Goal: Transaction & Acquisition: Purchase product/service

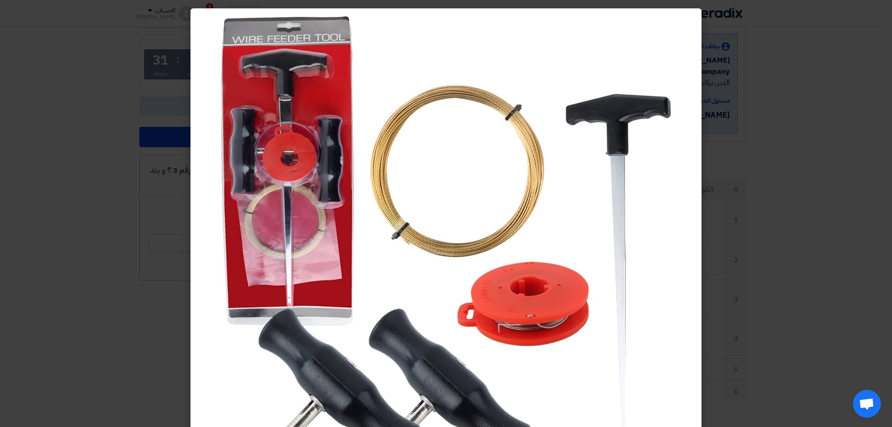
scroll to position [69, 0]
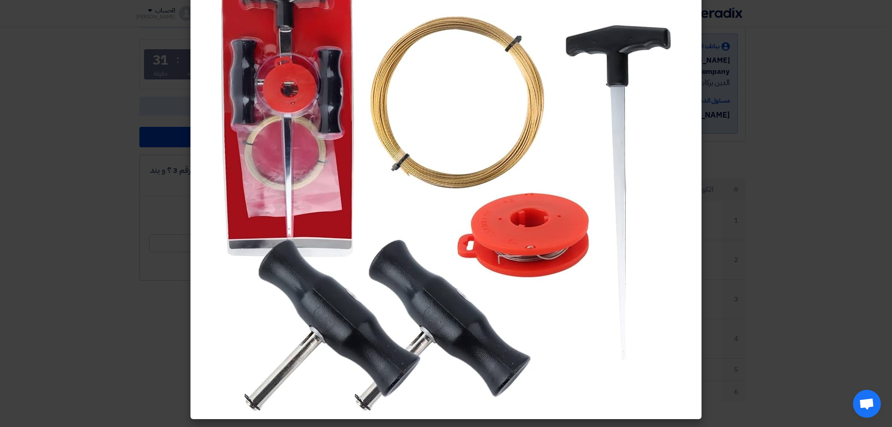
click at [55, 65] on modal-container at bounding box center [446, 213] width 892 height 427
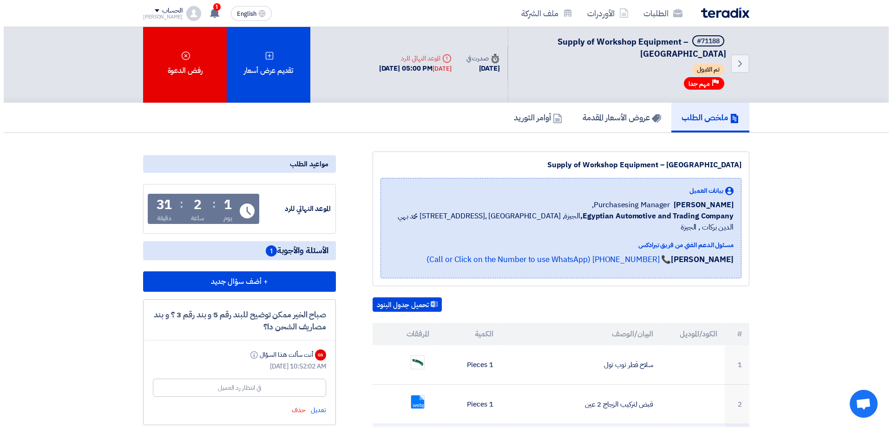
scroll to position [0, 0]
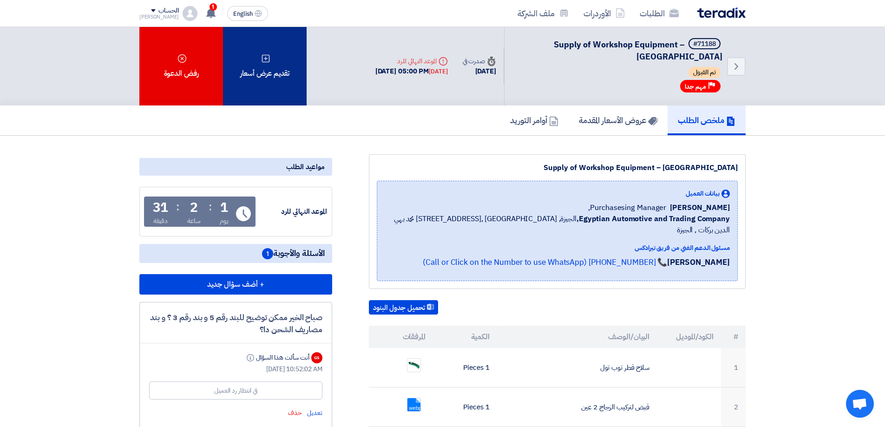
click at [289, 81] on div "تقديم عرض أسعار" at bounding box center [265, 66] width 84 height 79
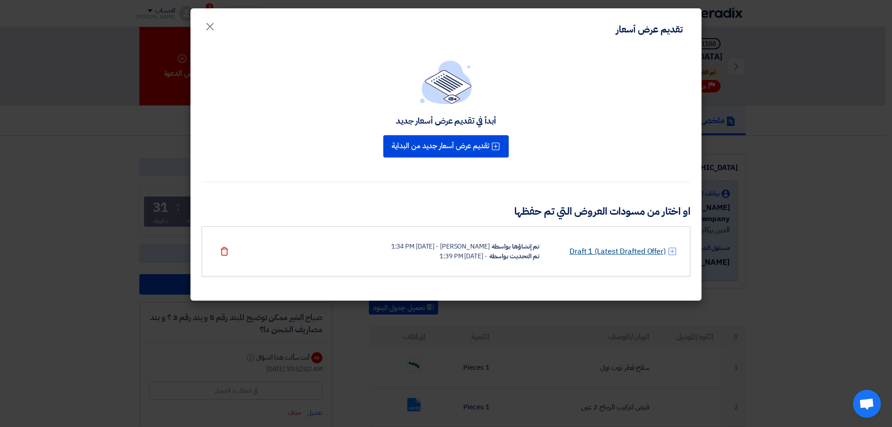
click at [617, 250] on link "Draft 1 (Latest Drafted Offer)" at bounding box center [618, 251] width 96 height 11
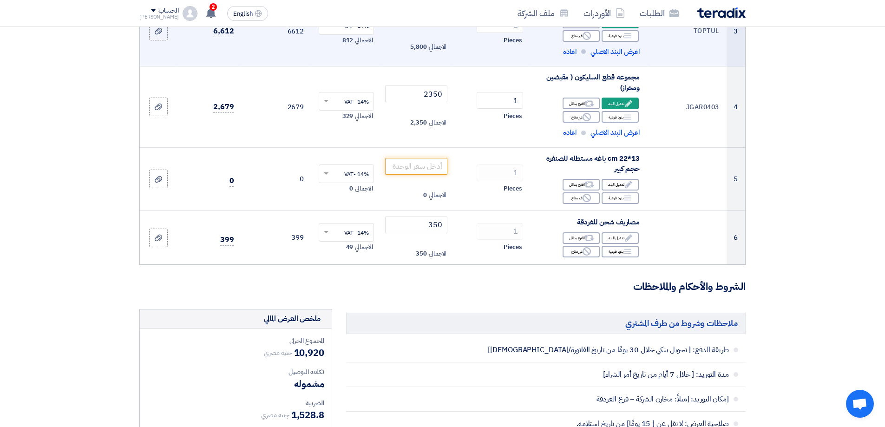
scroll to position [305, 0]
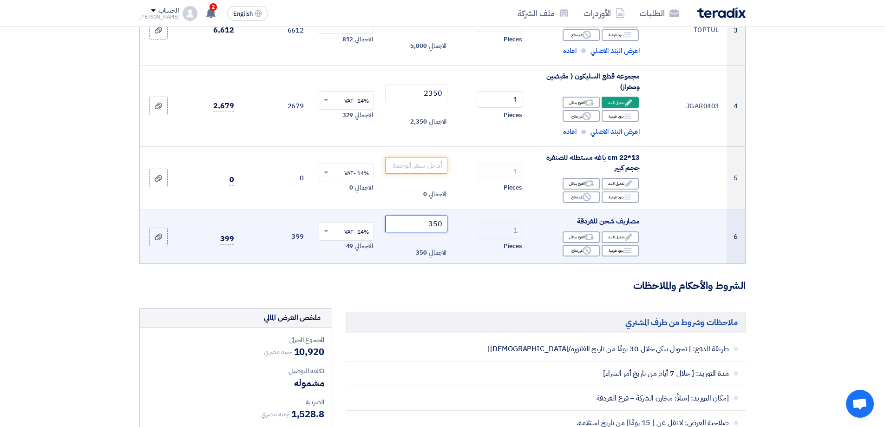
click at [434, 224] on input "350" at bounding box center [416, 224] width 63 height 17
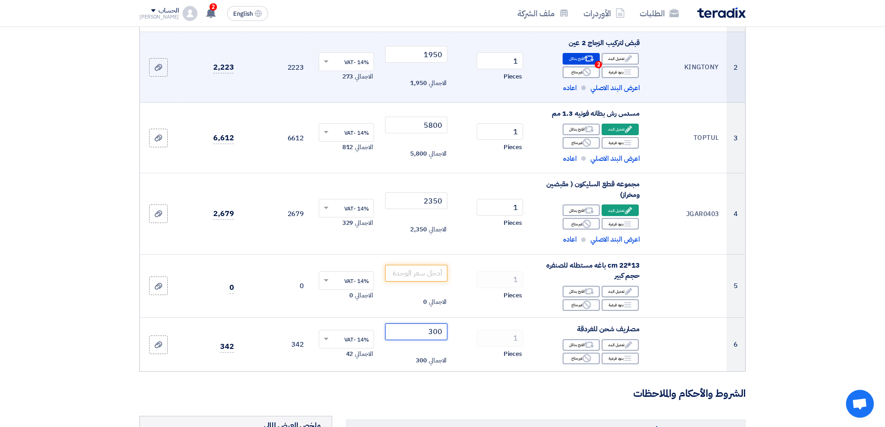
scroll to position [212, 0]
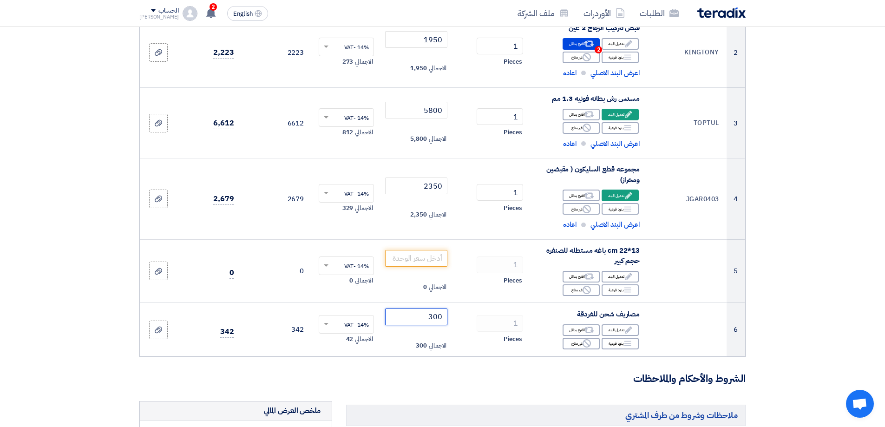
type input "300"
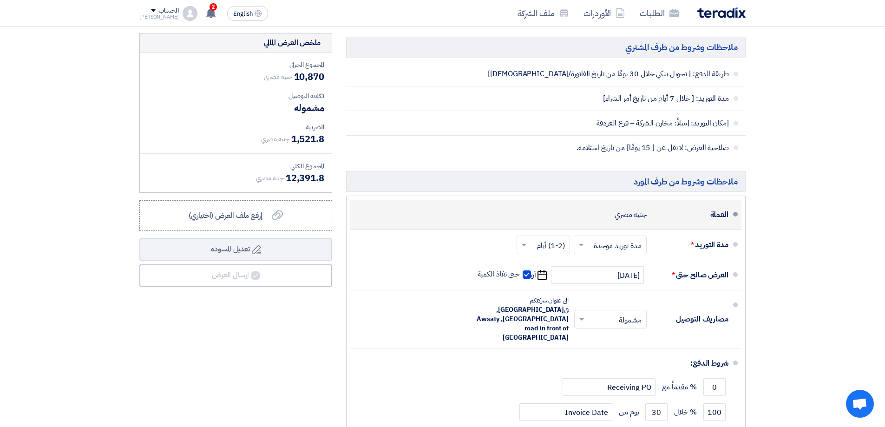
scroll to position [584, 0]
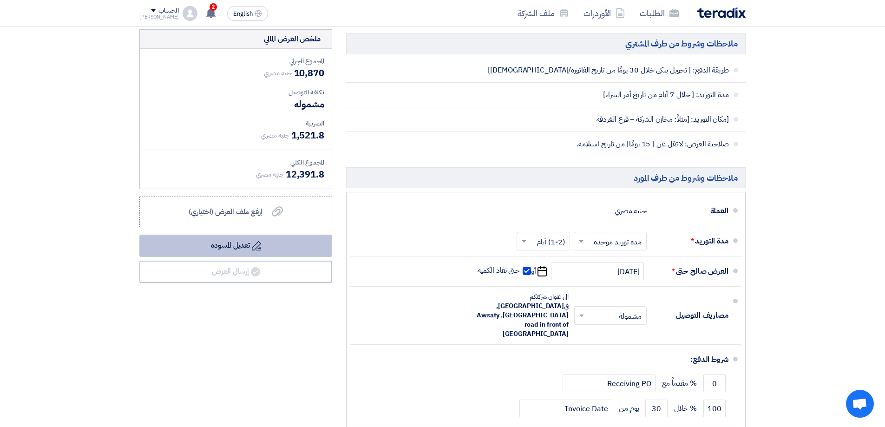
click at [221, 252] on button "Draft تعديل المسوده" at bounding box center [235, 246] width 193 height 22
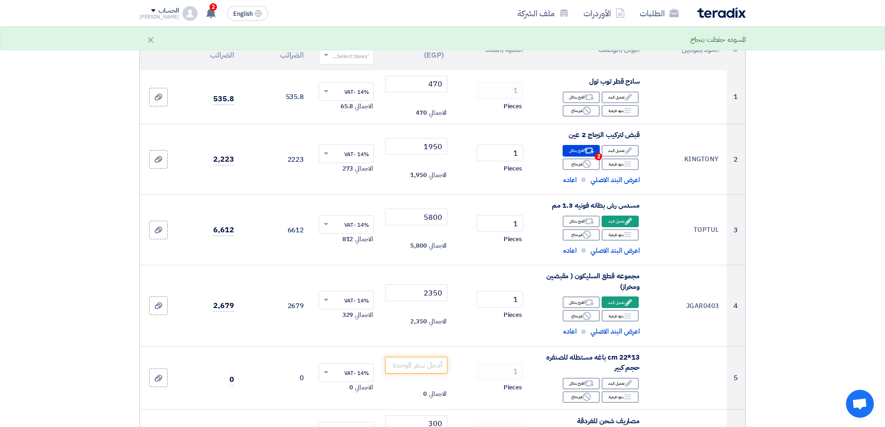
scroll to position [73, 0]
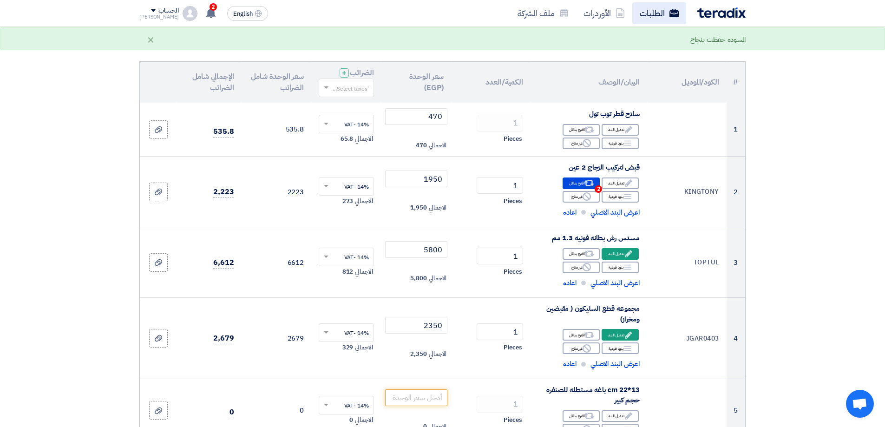
click at [669, 8] on link "الطلبات" at bounding box center [660, 13] width 54 height 22
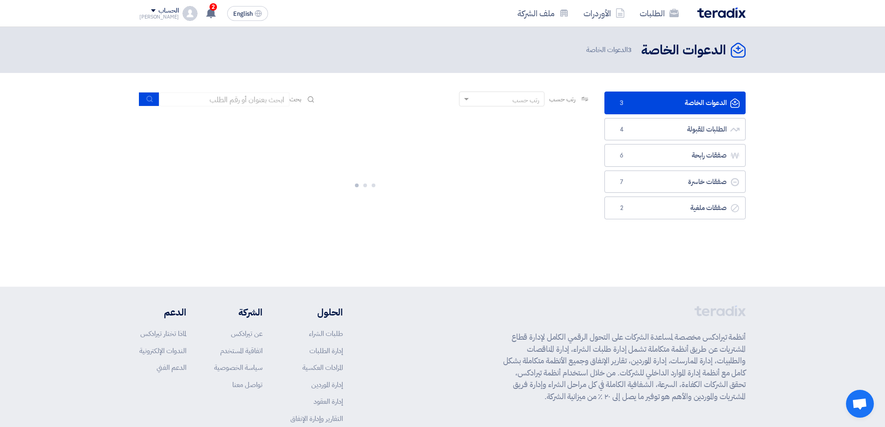
click at [695, 101] on link "الدعوات الخاصة الدعوات الخاصة 3" at bounding box center [675, 103] width 141 height 23
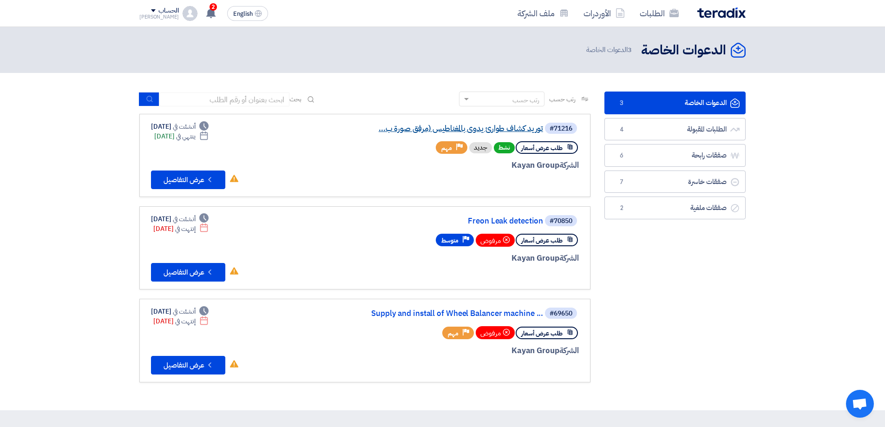
click at [497, 128] on link "توريد كشاف طوارئ يدوى بالمغناطيس (مرفق صورة ب..." at bounding box center [450, 129] width 186 height 8
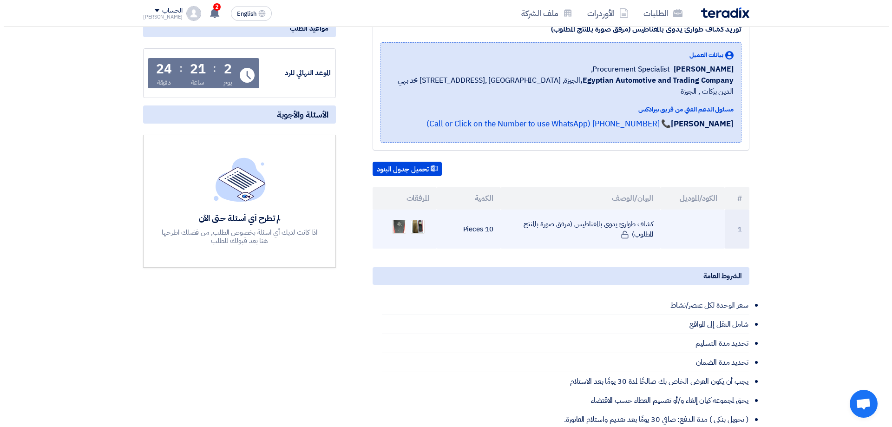
scroll to position [139, 0]
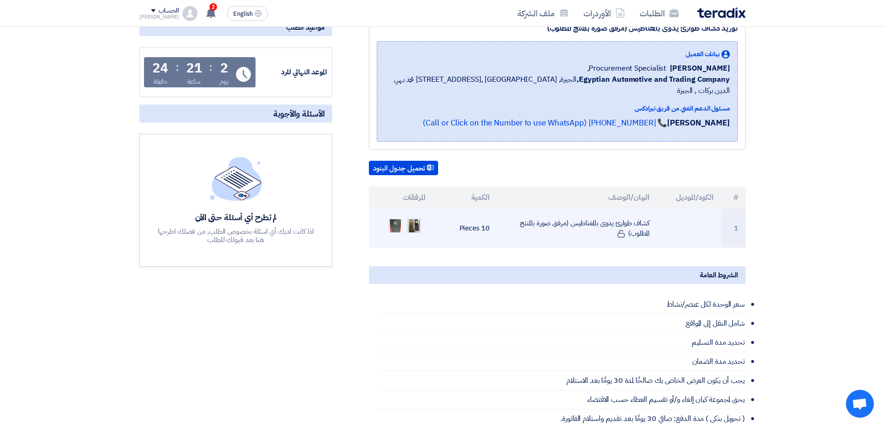
click at [415, 218] on img at bounding box center [414, 226] width 13 height 17
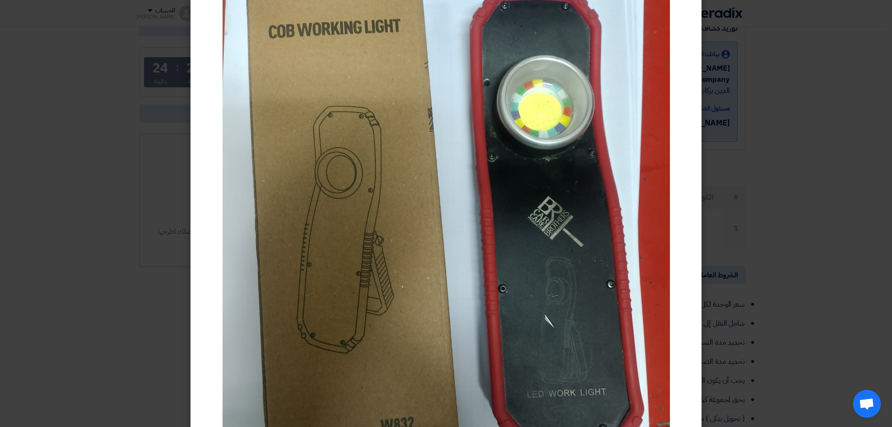
scroll to position [93, 0]
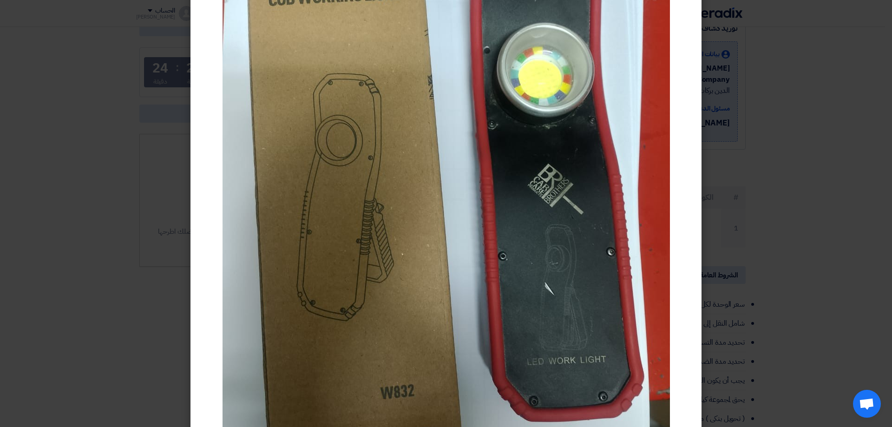
click at [309, 138] on img at bounding box center [447, 220] width 448 height 595
click at [9, 45] on modal-container at bounding box center [446, 213] width 892 height 427
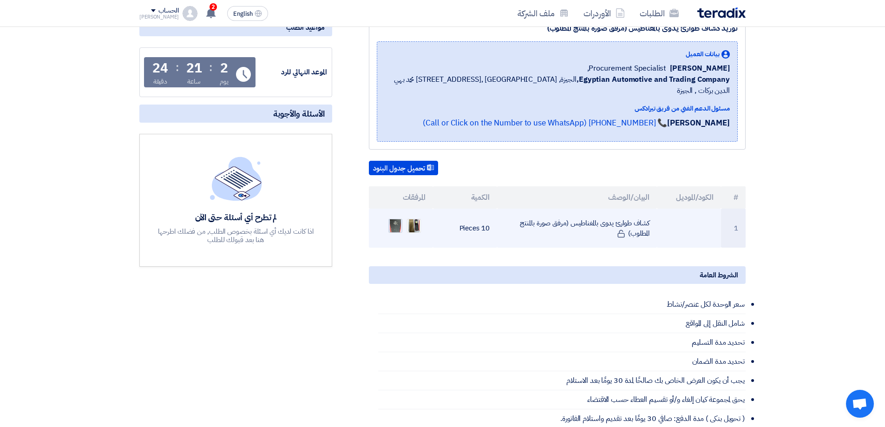
click at [389, 215] on img at bounding box center [395, 226] width 13 height 22
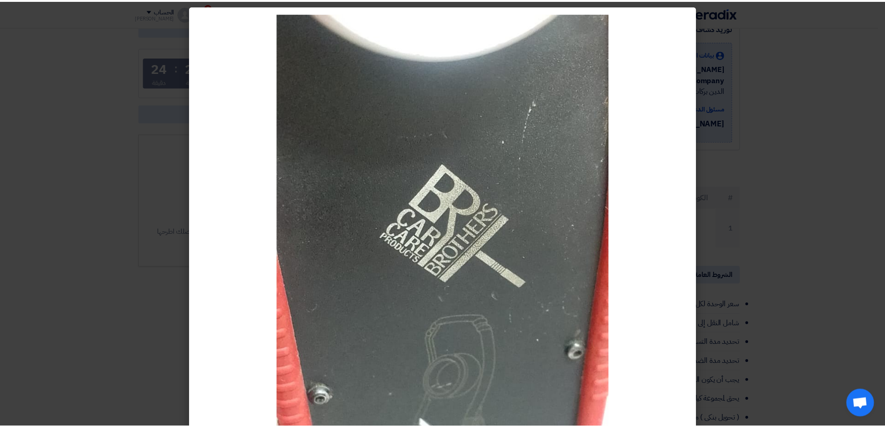
scroll to position [0, 0]
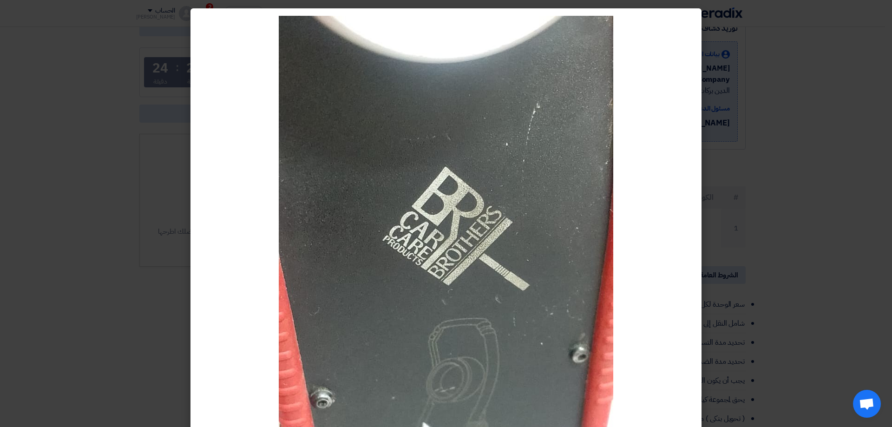
click at [29, 29] on modal-container at bounding box center [446, 213] width 892 height 427
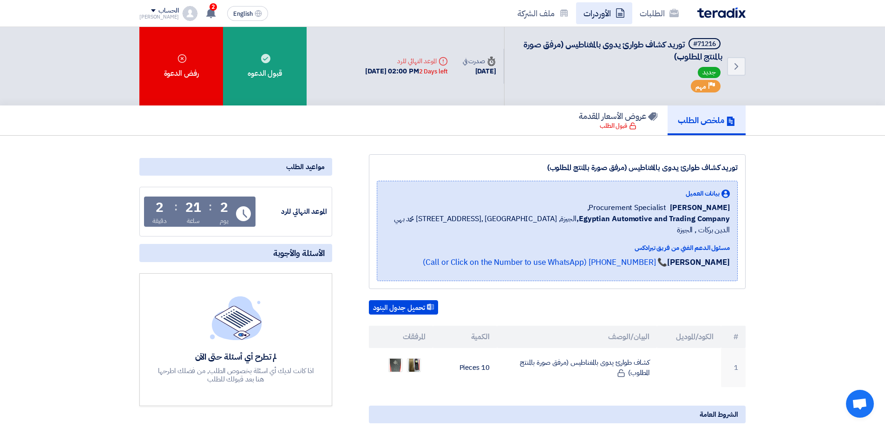
click at [601, 13] on link "الأوردرات" at bounding box center [604, 13] width 56 height 22
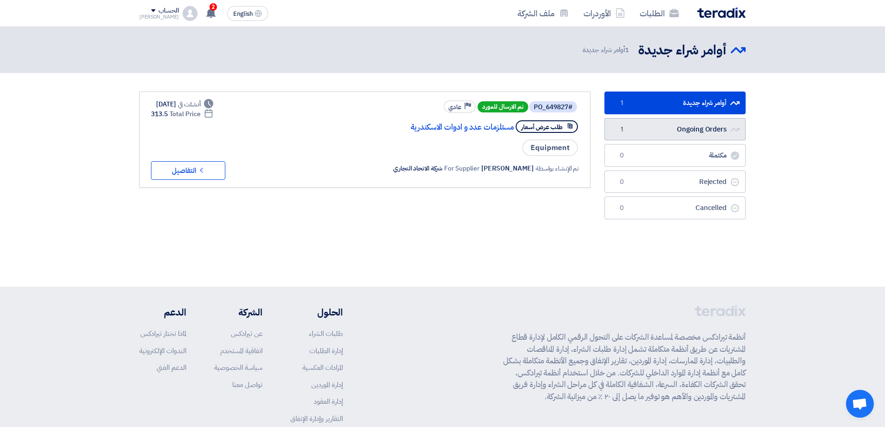
click at [692, 128] on link "Ongoing Orders Ongoing Orders 1" at bounding box center [675, 129] width 141 height 23
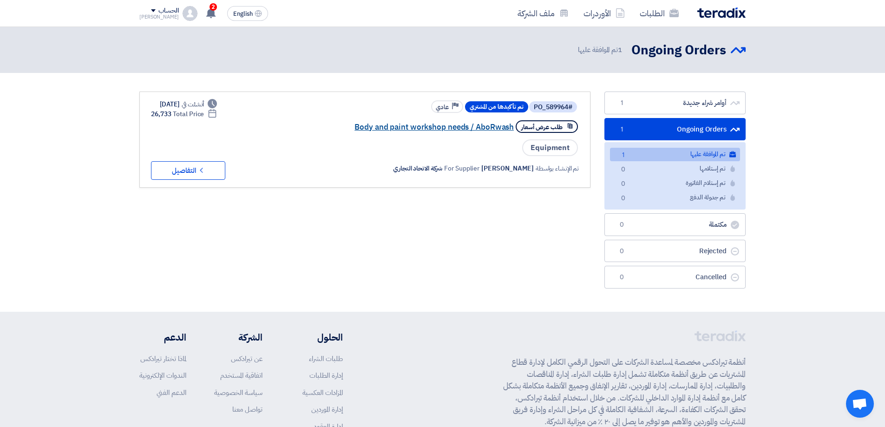
click at [453, 123] on link "Body and paint workshop needs / AboRwash" at bounding box center [421, 127] width 186 height 8
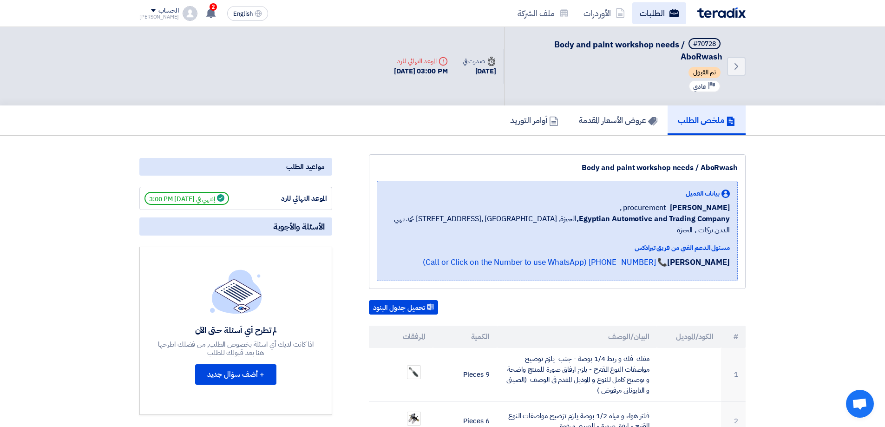
click at [667, 12] on link "الطلبات" at bounding box center [660, 13] width 54 height 22
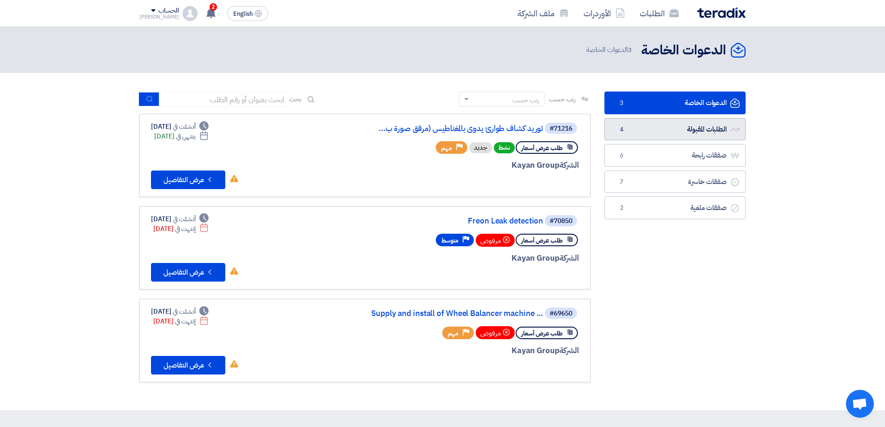
click at [705, 124] on link "الطلبات المقبولة الطلبات المقبولة 4" at bounding box center [675, 129] width 141 height 23
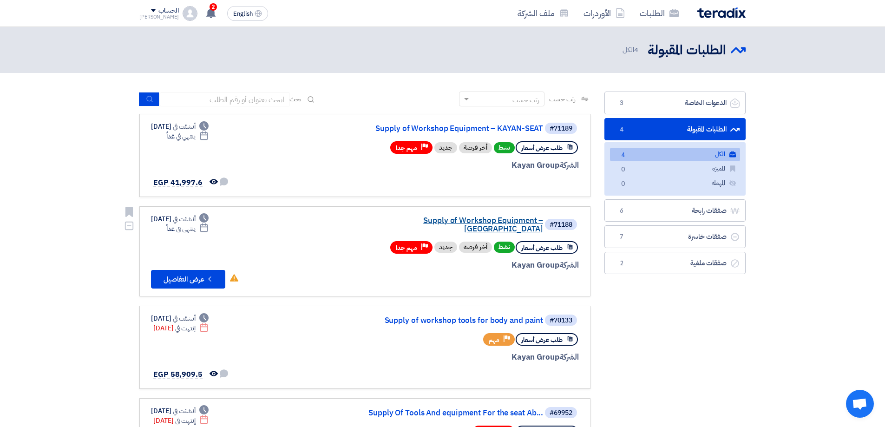
click at [486, 218] on link "Supply of Workshop Equipment – [GEOGRAPHIC_DATA]" at bounding box center [450, 225] width 186 height 17
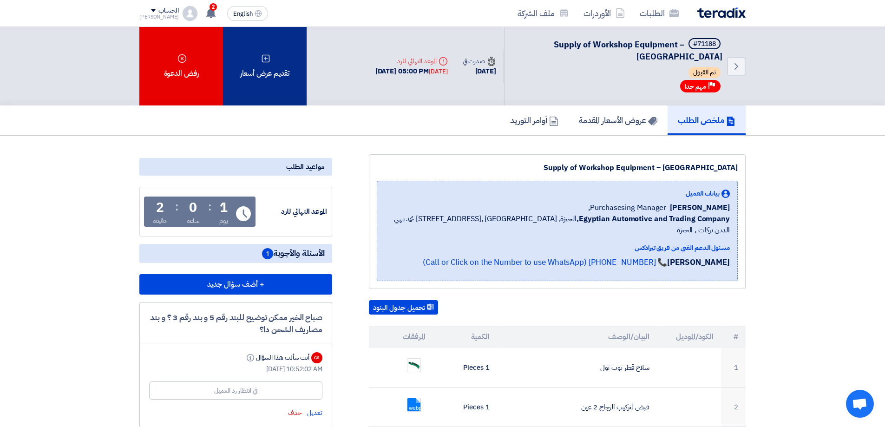
click at [277, 75] on div "تقديم عرض أسعار" at bounding box center [265, 66] width 84 height 79
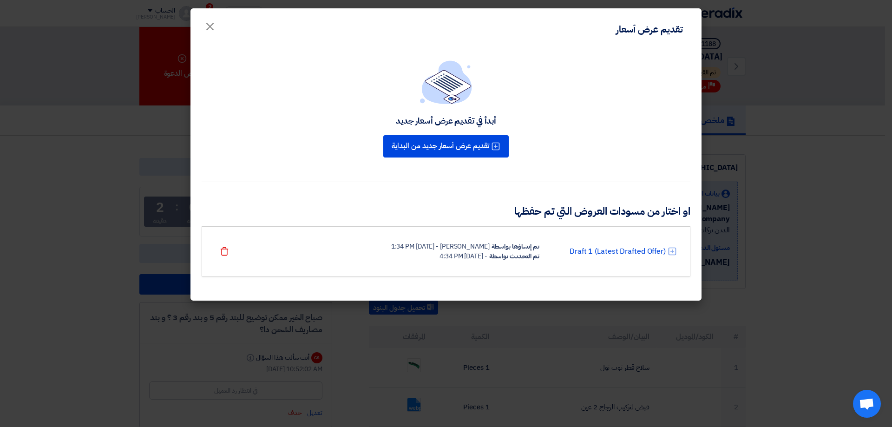
click at [613, 243] on div "Draft 1 (Latest Drafted Offer) تم إنشاؤها بواسطة [PERSON_NAME] - [DATE] 1:34 PM…" at bounding box center [446, 252] width 462 height 20
click at [613, 253] on link "Draft 1 (Latest Drafted Offer)" at bounding box center [618, 251] width 96 height 11
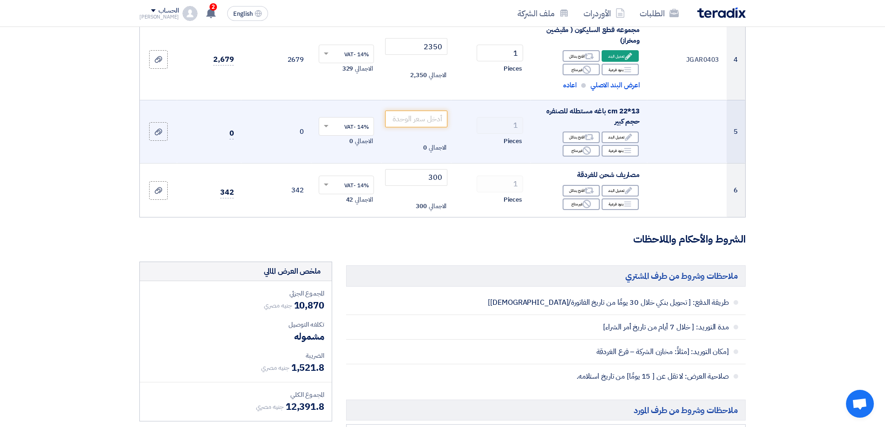
scroll to position [325, 0]
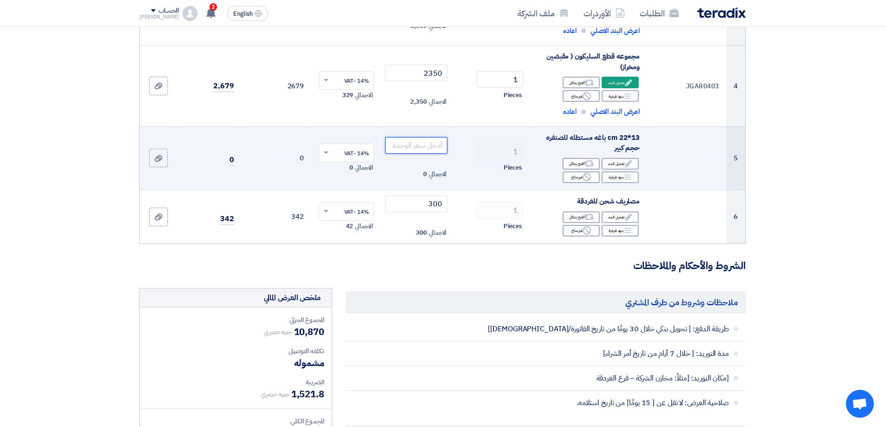
click at [433, 145] on input "number" at bounding box center [416, 145] width 63 height 17
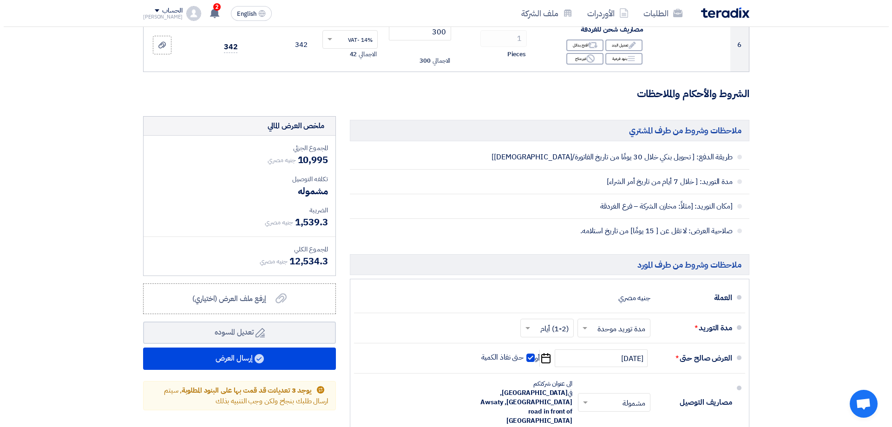
scroll to position [511, 0]
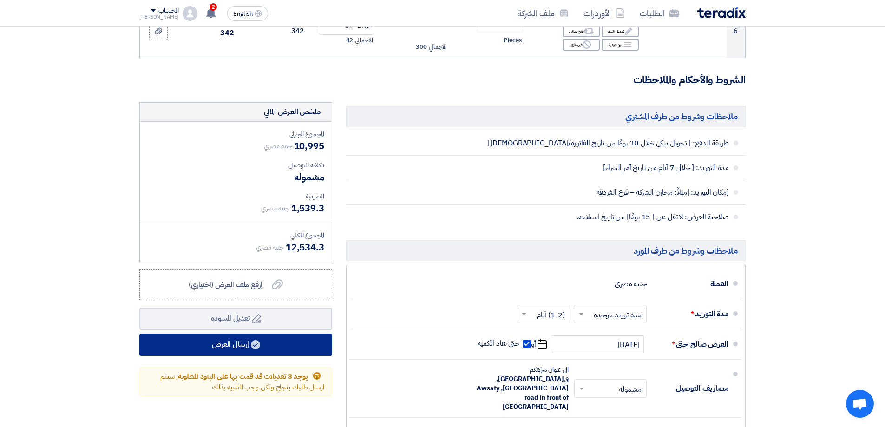
type input "125"
click at [217, 344] on button "إرسال العرض" at bounding box center [235, 345] width 193 height 22
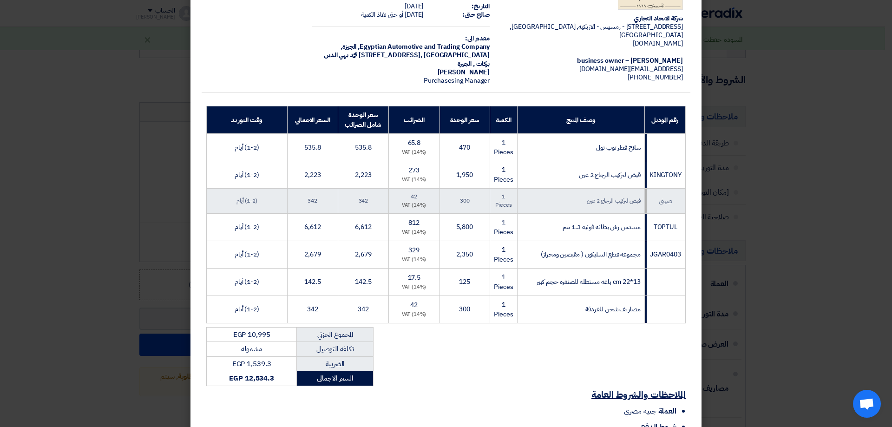
scroll to position [145, 0]
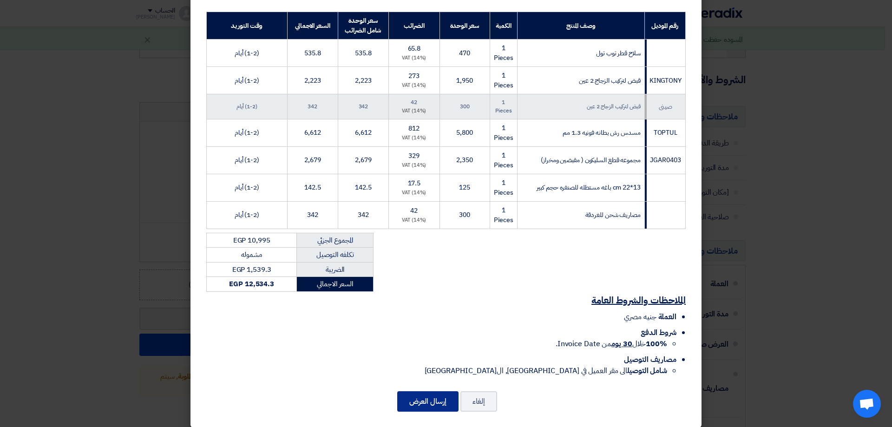
click at [431, 392] on button "إرسال العرض" at bounding box center [427, 401] width 61 height 20
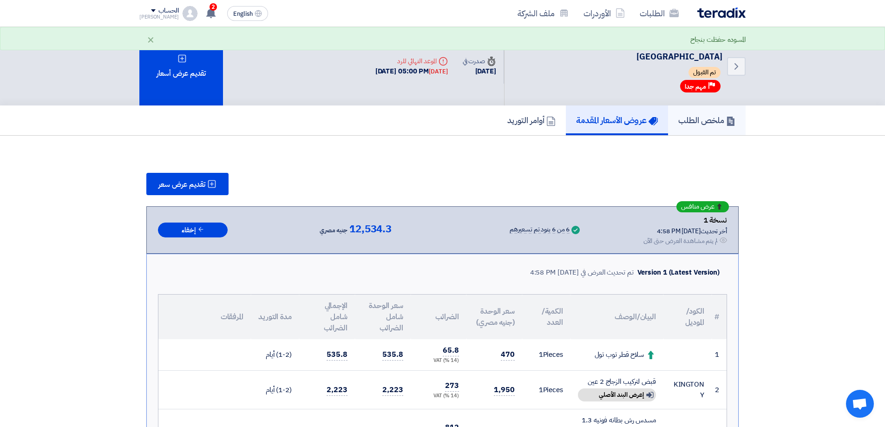
click at [687, 119] on h5 "ملخص الطلب" at bounding box center [707, 120] width 57 height 11
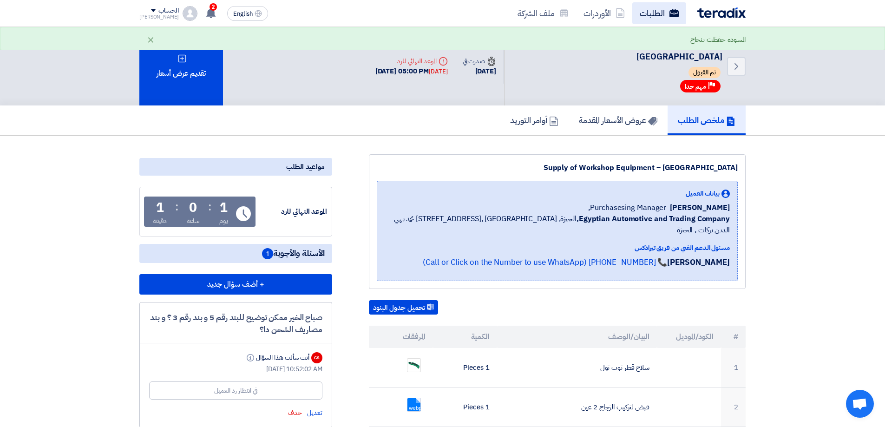
click at [657, 16] on link "الطلبات" at bounding box center [660, 13] width 54 height 22
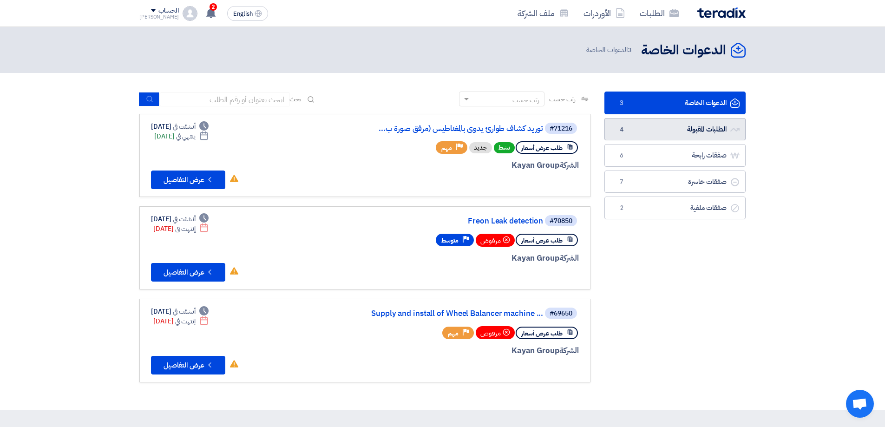
click at [711, 125] on link "الطلبات المقبولة الطلبات المقبولة 4" at bounding box center [675, 129] width 141 height 23
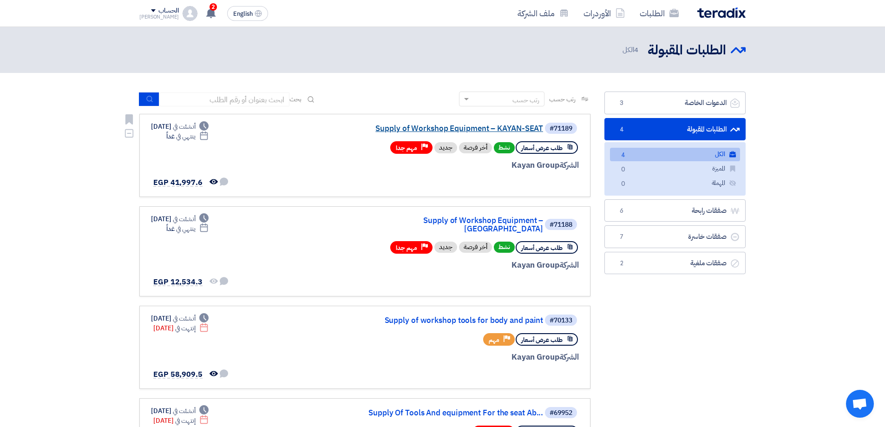
click at [501, 126] on link "Supply of Workshop Equipment – KAYAN-SEAT" at bounding box center [450, 129] width 186 height 8
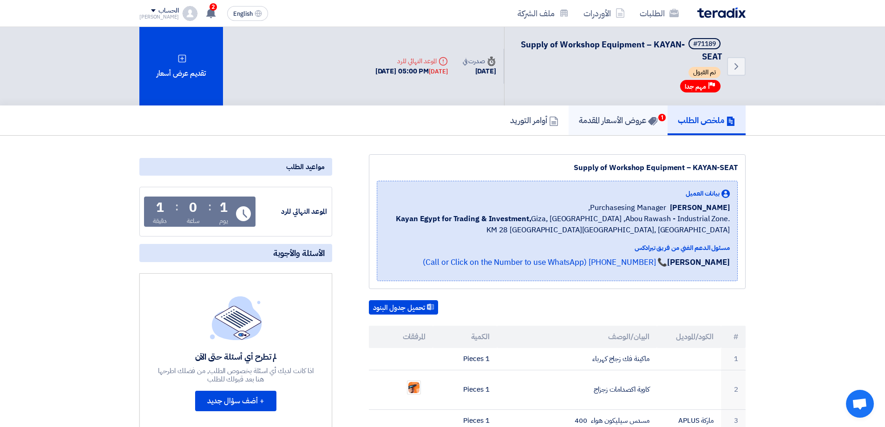
click at [623, 115] on h5 "عروض الأسعار المقدمة 1" at bounding box center [618, 120] width 79 height 11
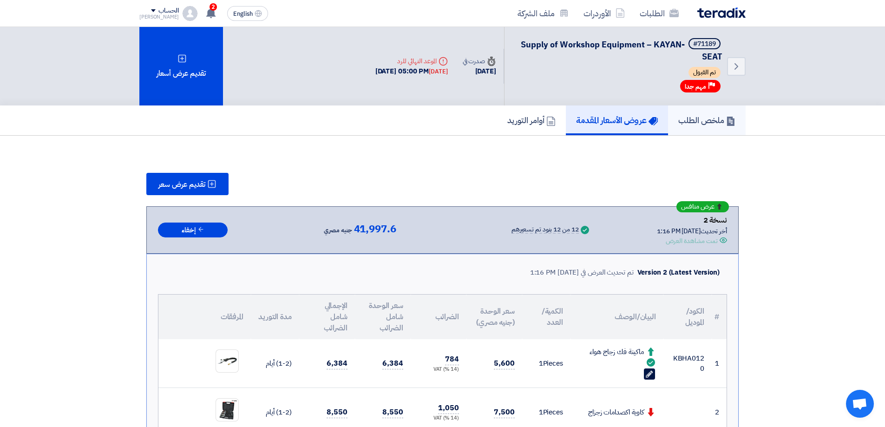
click at [713, 129] on link "ملخص الطلب" at bounding box center [707, 121] width 78 height 30
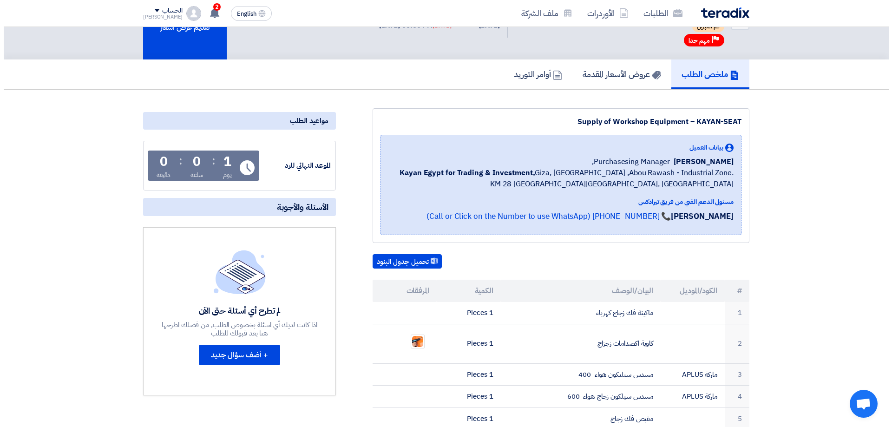
scroll to position [46, 0]
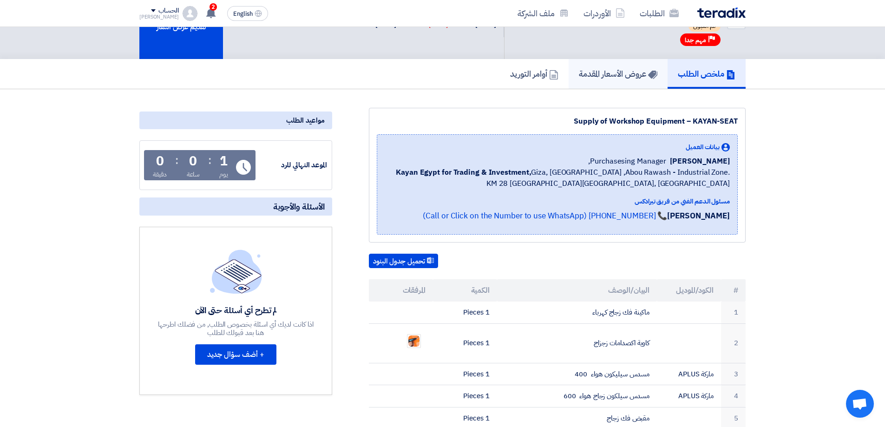
click at [627, 84] on link "عروض الأسعار المقدمة" at bounding box center [618, 74] width 99 height 30
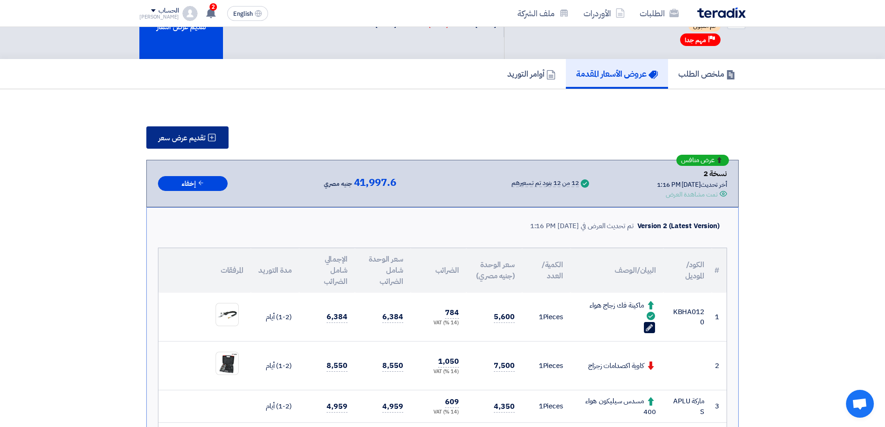
click at [178, 128] on button "تقديم عرض سعر" at bounding box center [187, 137] width 82 height 22
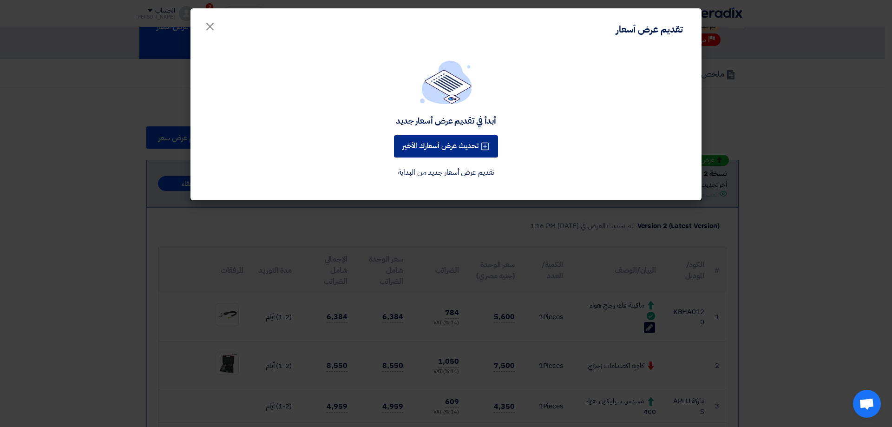
click at [459, 148] on button "تحديث عرض أسعارك الأخير" at bounding box center [446, 146] width 104 height 22
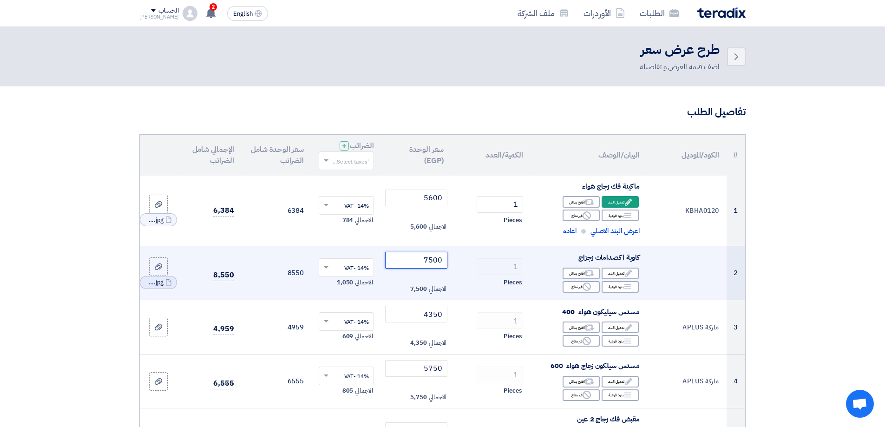
click at [431, 260] on input "7500" at bounding box center [416, 260] width 63 height 17
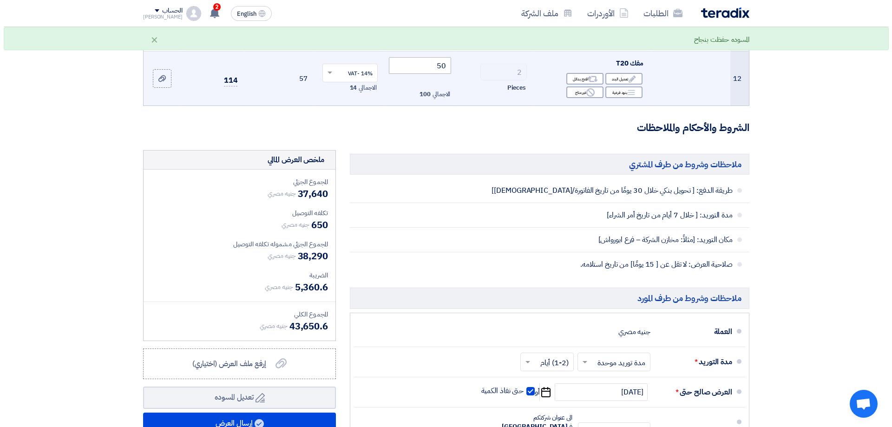
scroll to position [790, 0]
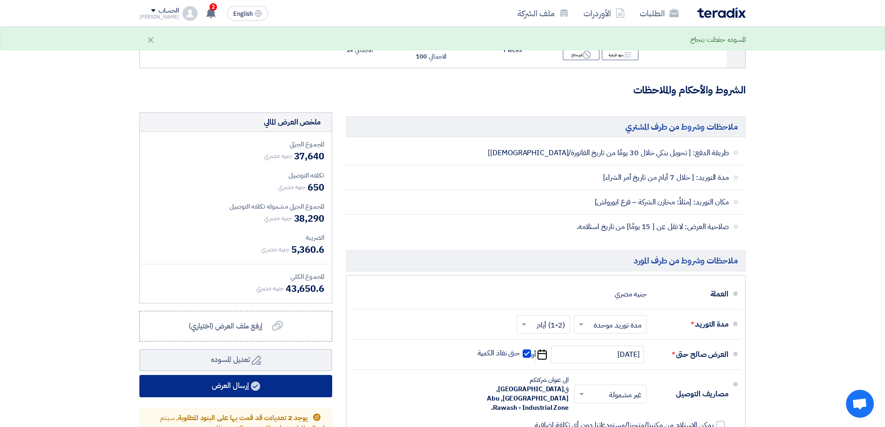
type input "7300"
click at [233, 389] on button "إرسال العرض" at bounding box center [235, 386] width 193 height 22
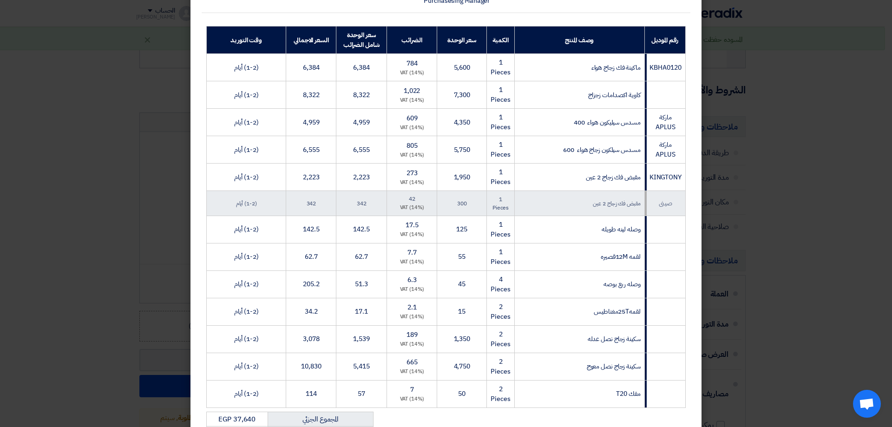
scroll to position [333, 0]
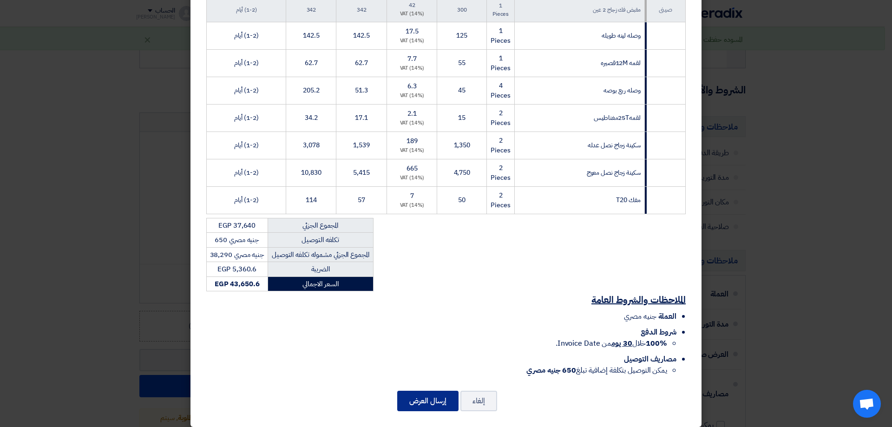
click at [422, 391] on button "إرسال العرض" at bounding box center [427, 401] width 61 height 20
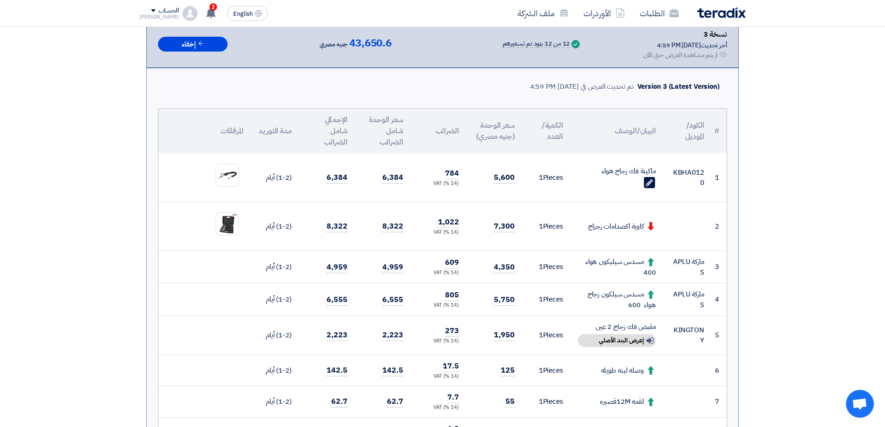
scroll to position [232, 0]
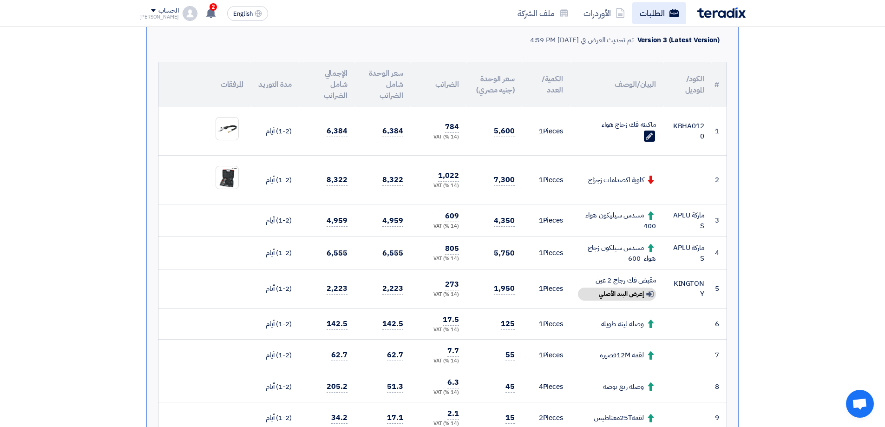
click at [649, 15] on link "الطلبات" at bounding box center [660, 13] width 54 height 22
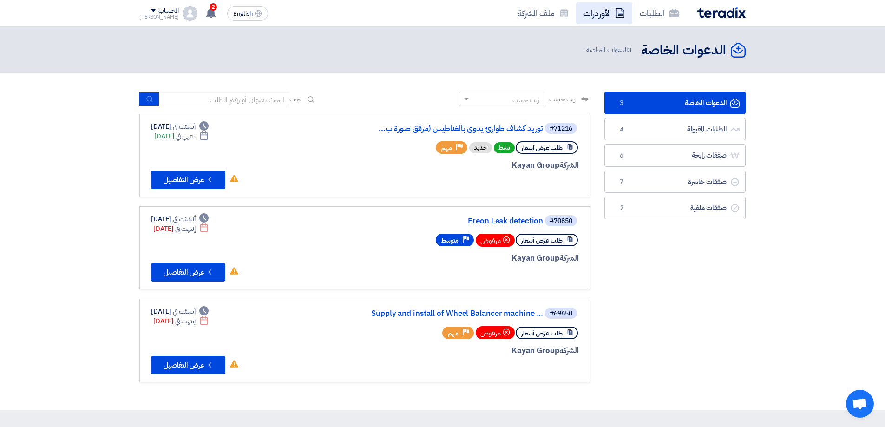
click at [611, 8] on link "الأوردرات" at bounding box center [604, 13] width 56 height 22
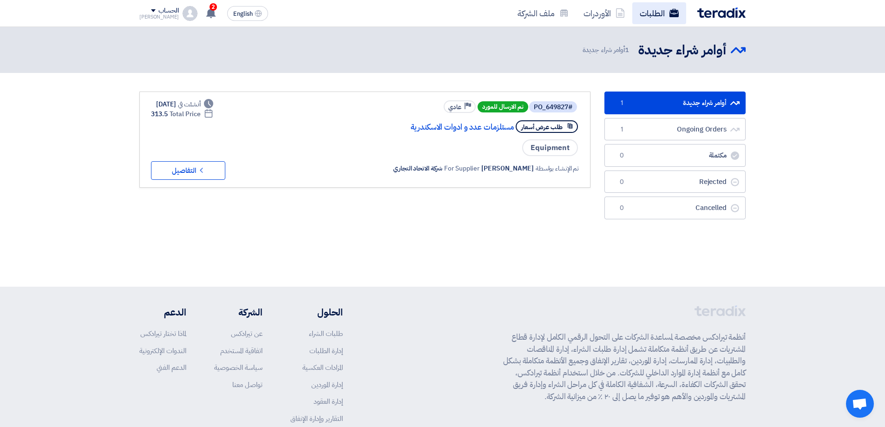
click at [651, 20] on link "الطلبات" at bounding box center [660, 13] width 54 height 22
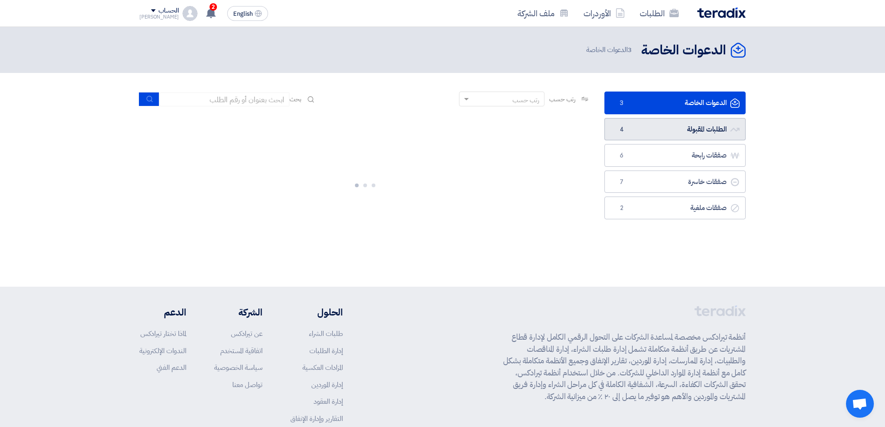
click at [704, 126] on link "الطلبات المقبولة الطلبات المقبولة 4" at bounding box center [675, 129] width 141 height 23
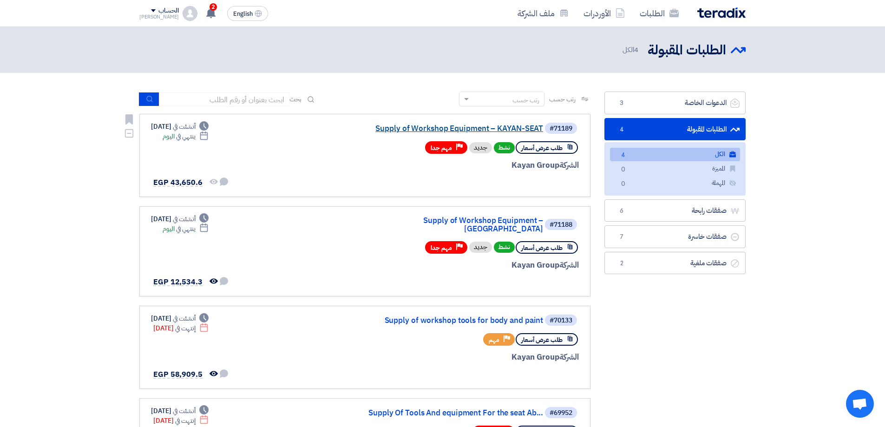
click at [511, 129] on link "Supply of Workshop Equipment – KAYAN-SEAT" at bounding box center [450, 129] width 186 height 8
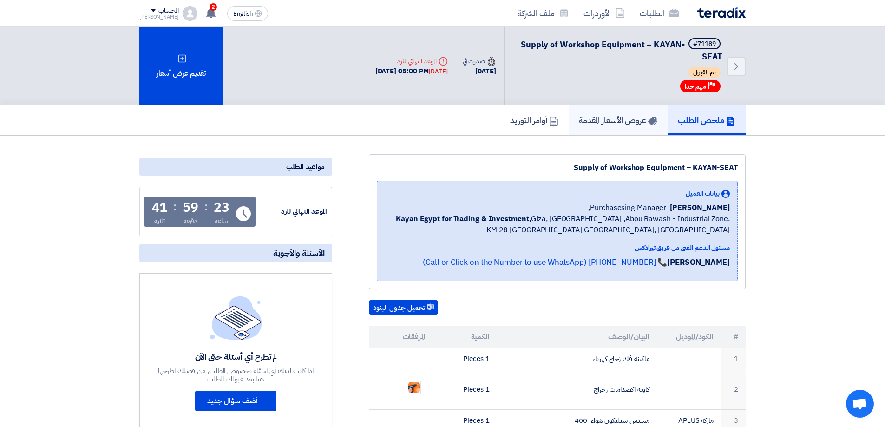
click at [635, 128] on link "عروض الأسعار المقدمة" at bounding box center [618, 121] width 99 height 30
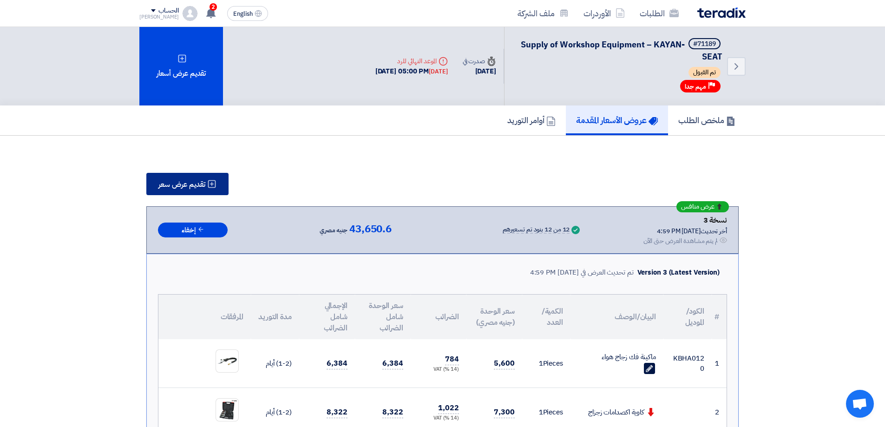
click at [205, 186] on span "تقديم عرض سعر" at bounding box center [181, 184] width 47 height 7
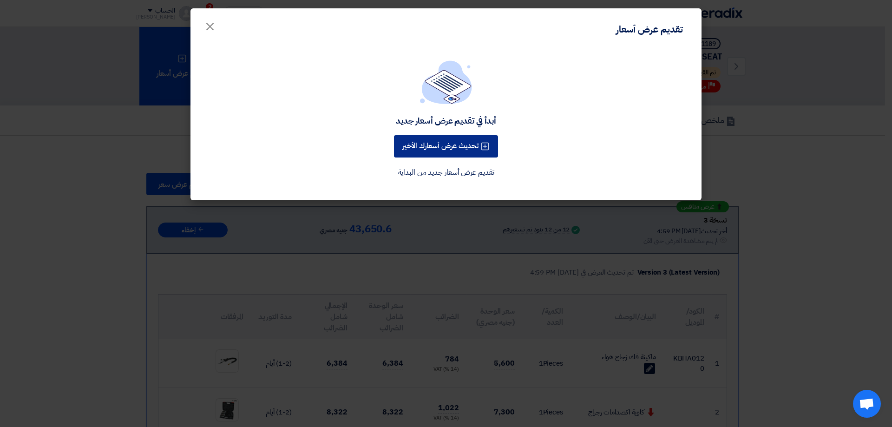
click at [462, 150] on button "تحديث عرض أسعارك الأخير" at bounding box center [446, 146] width 104 height 22
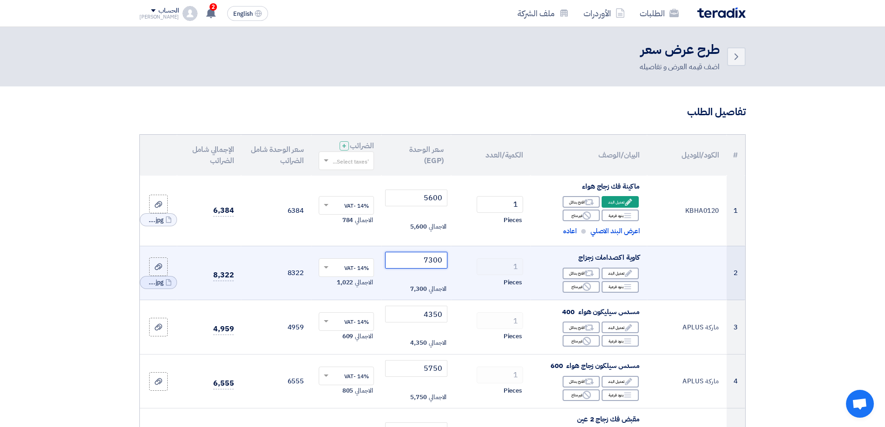
click at [433, 257] on input "7300" at bounding box center [416, 260] width 63 height 17
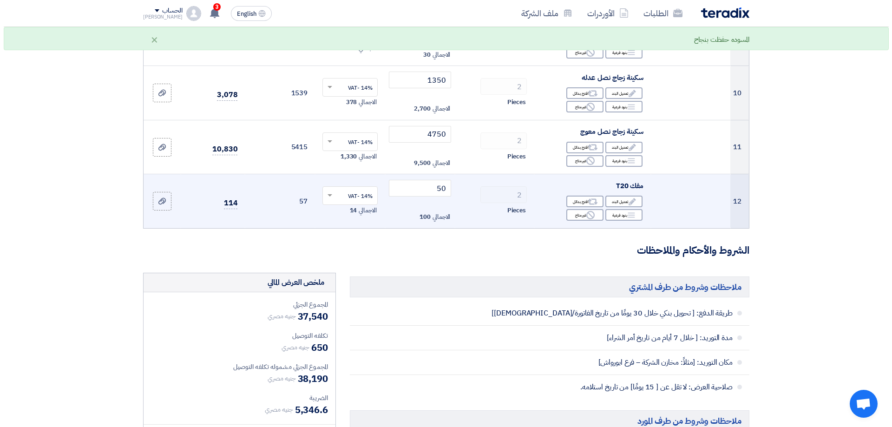
scroll to position [837, 0]
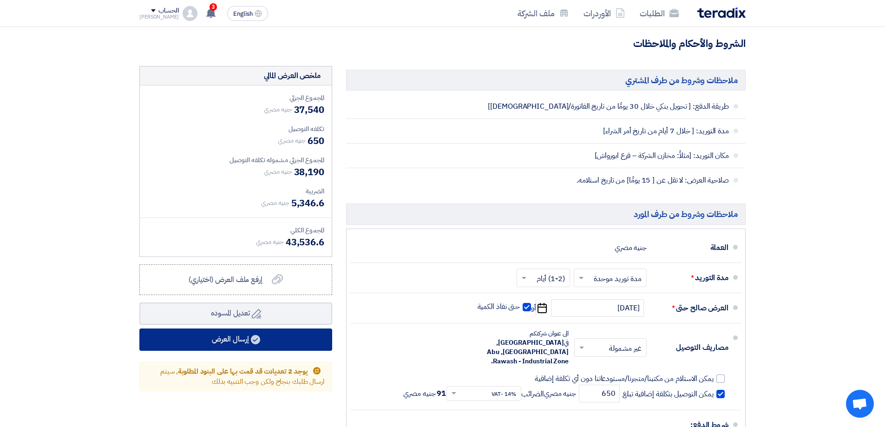
type input "7200"
click at [270, 342] on button "إرسال العرض" at bounding box center [235, 340] width 193 height 22
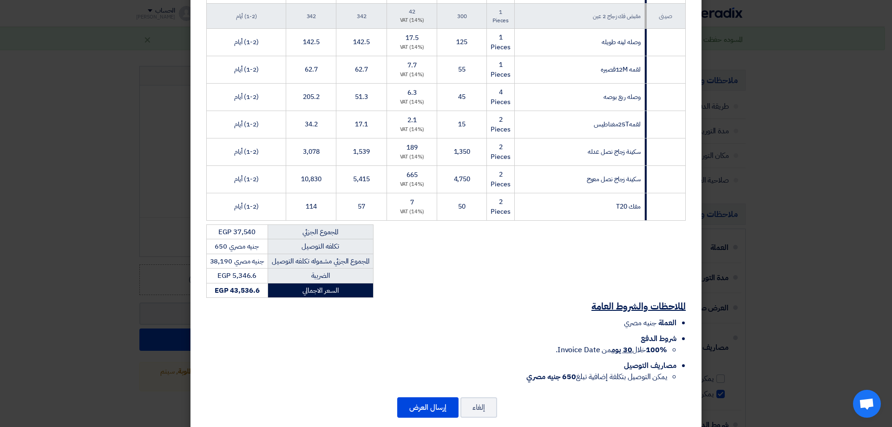
scroll to position [333, 0]
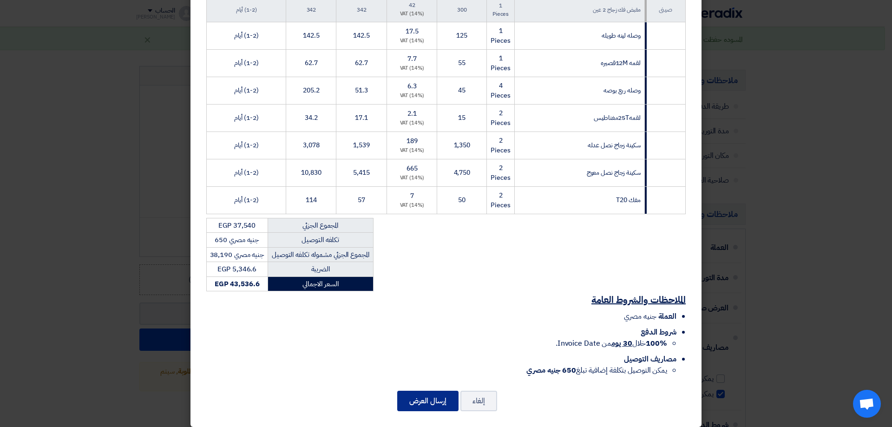
click at [436, 391] on button "إرسال العرض" at bounding box center [427, 401] width 61 height 20
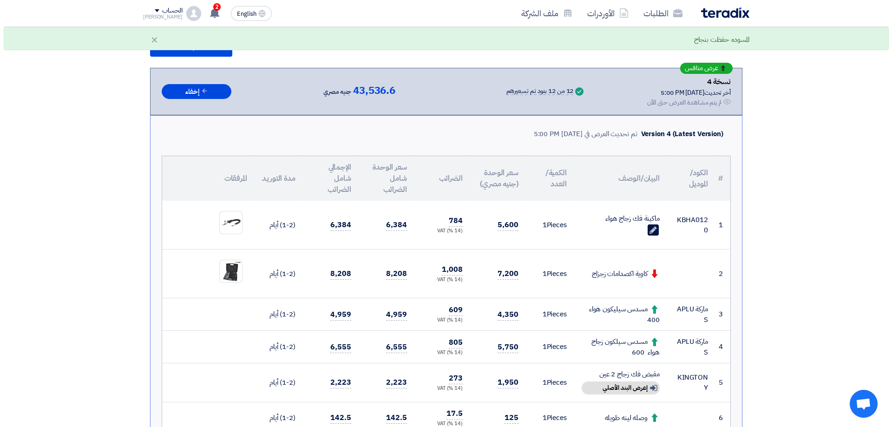
scroll to position [139, 0]
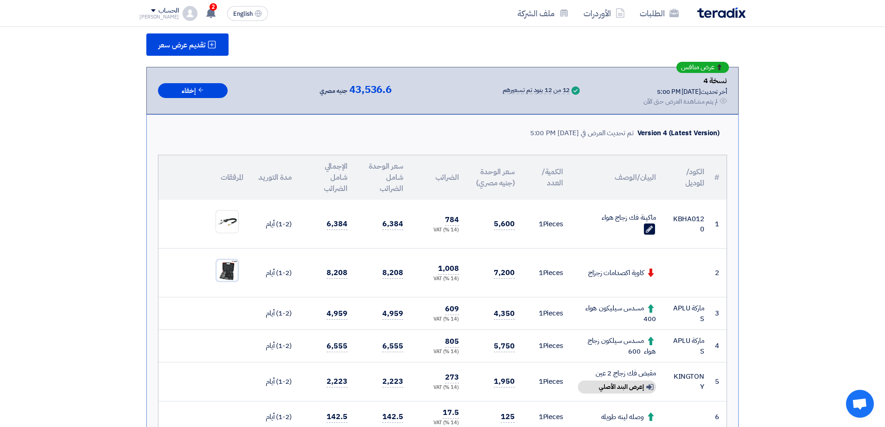
click at [228, 277] on img at bounding box center [227, 270] width 22 height 22
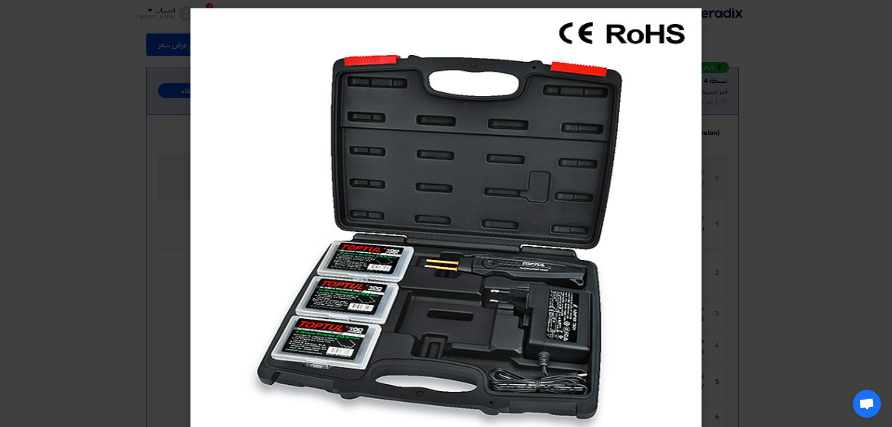
click at [651, 82] on img at bounding box center [446, 221] width 511 height 427
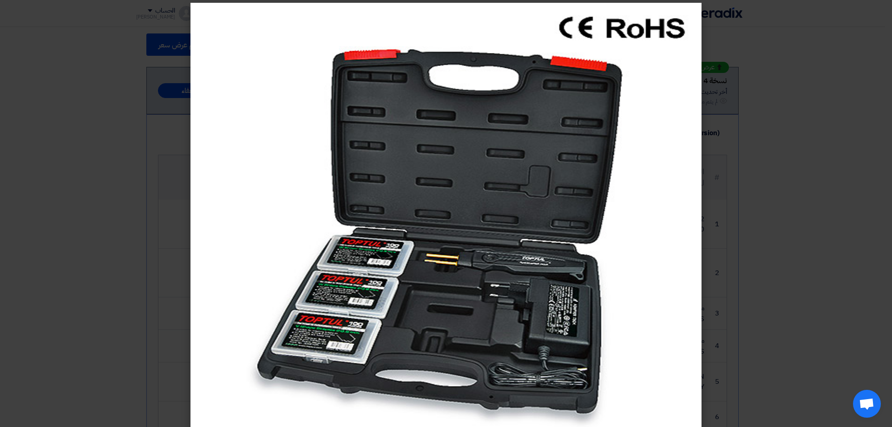
scroll to position [0, 0]
